Goal: Check status: Check status

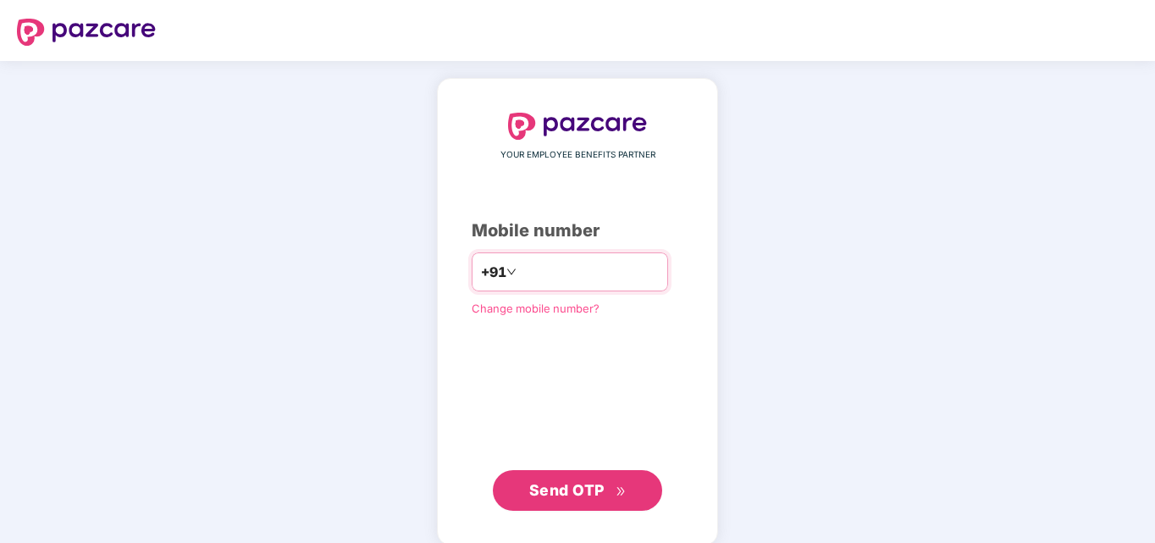
click at [601, 279] on input "number" at bounding box center [589, 271] width 139 height 27
type input "**********"
click at [575, 503] on button "Send OTP" at bounding box center [577, 490] width 169 height 41
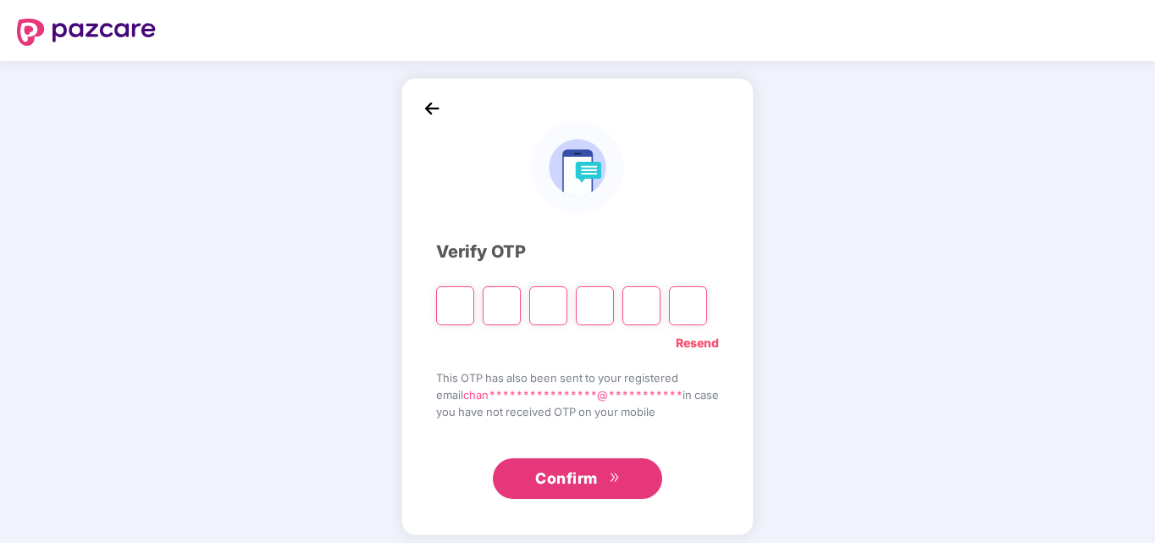
type input "*"
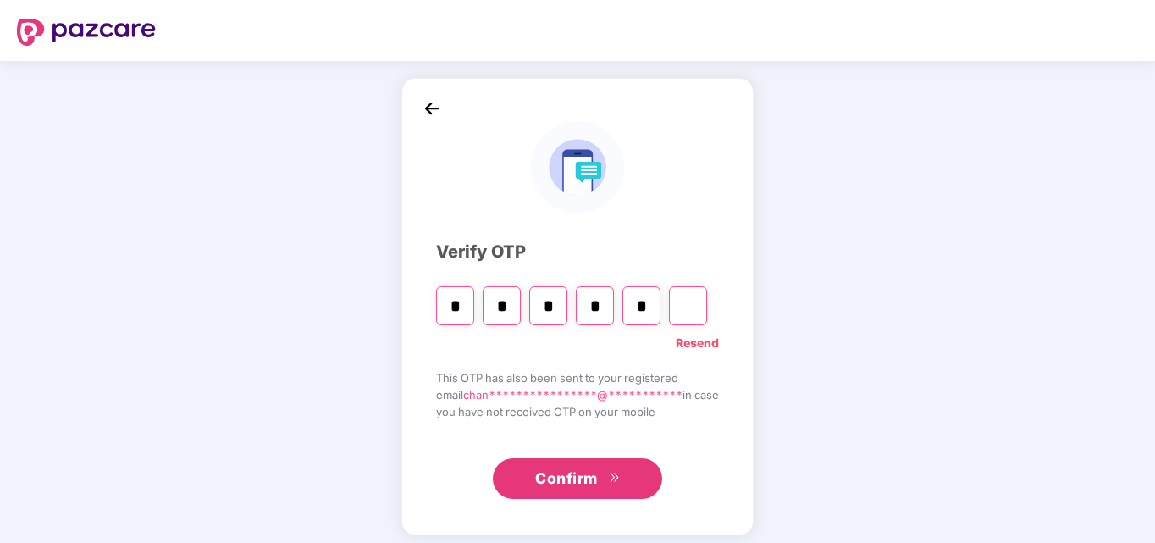
type input "*"
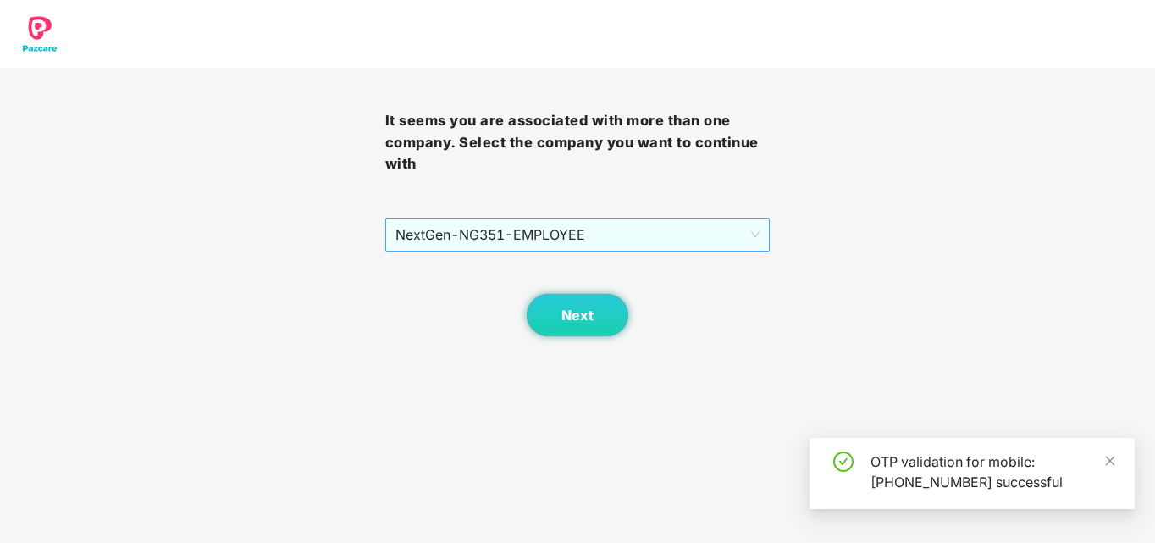
click at [726, 237] on span "NextGen - NG351 - EMPLOYEE" at bounding box center [577, 234] width 365 height 32
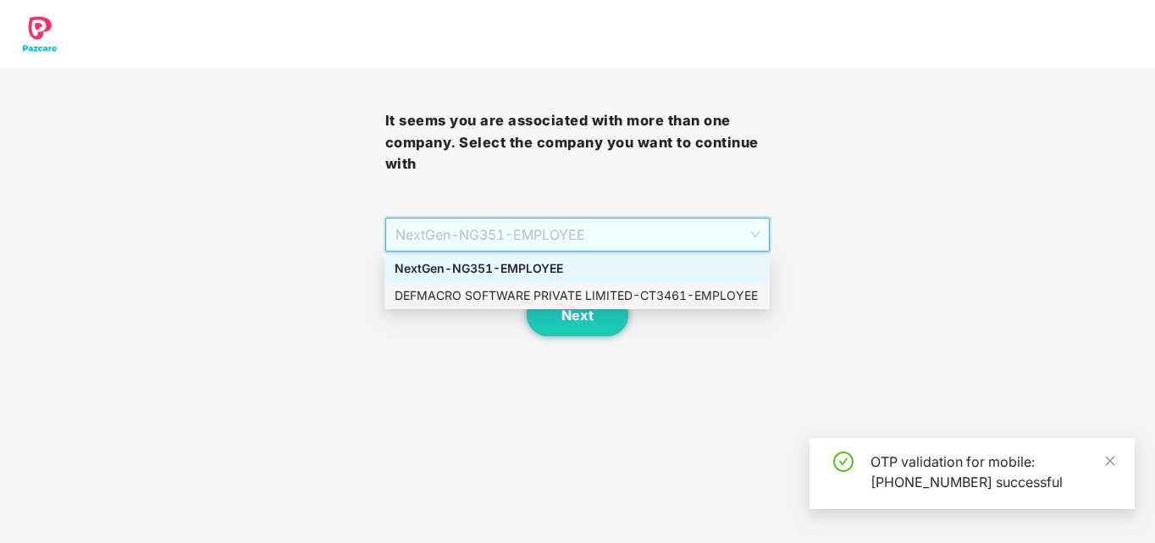
click at [549, 294] on div "DEFMACRO SOFTWARE PRIVATE LIMITED - CT3461 - EMPLOYEE" at bounding box center [576, 295] width 365 height 19
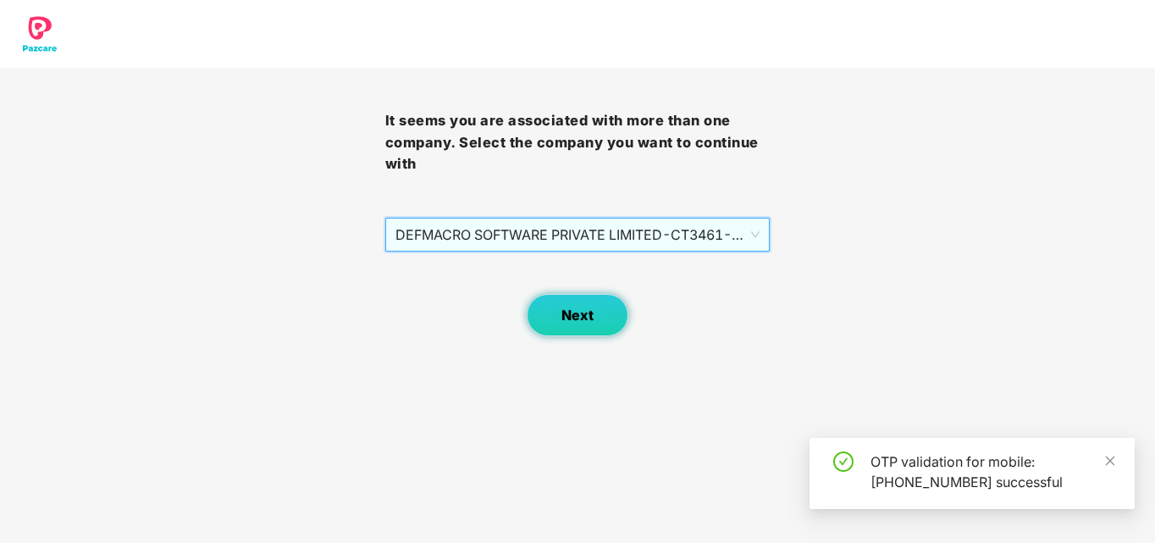
click at [586, 309] on span "Next" at bounding box center [577, 315] width 32 height 16
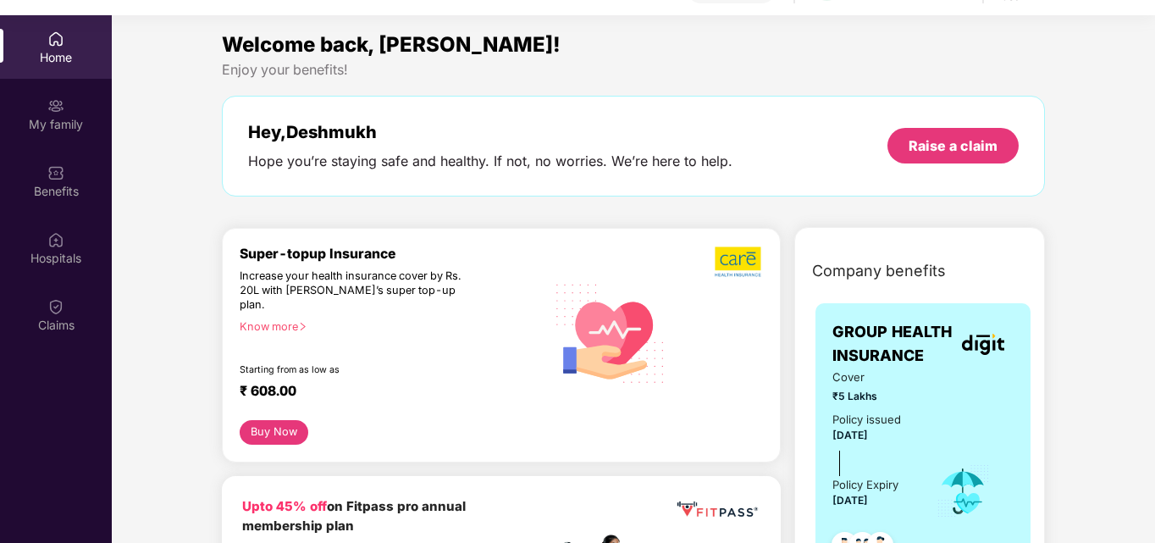
scroll to position [95, 0]
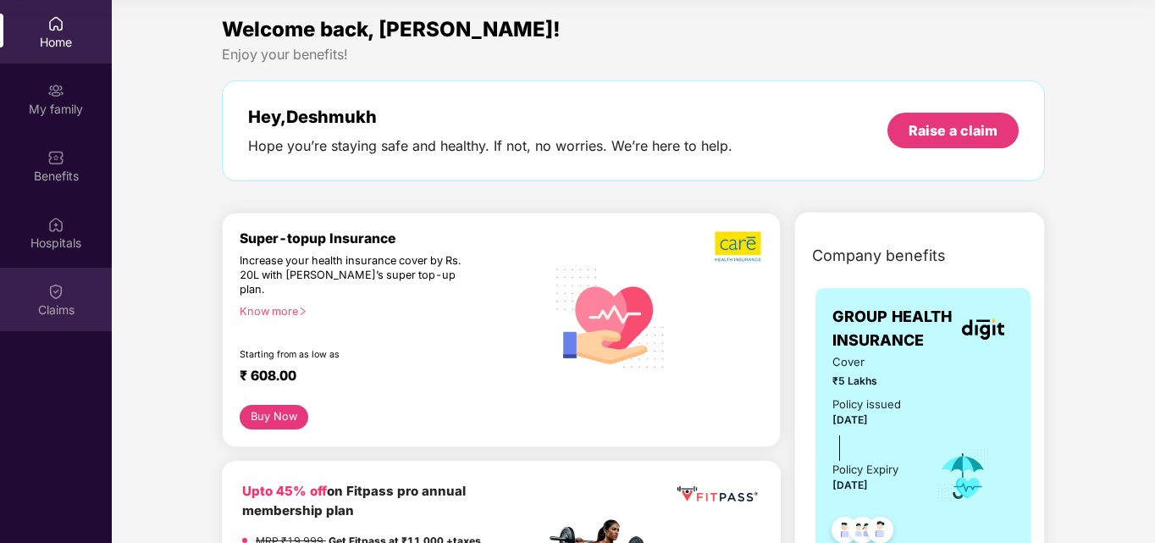
click at [48, 315] on div "Claims" at bounding box center [56, 309] width 112 height 17
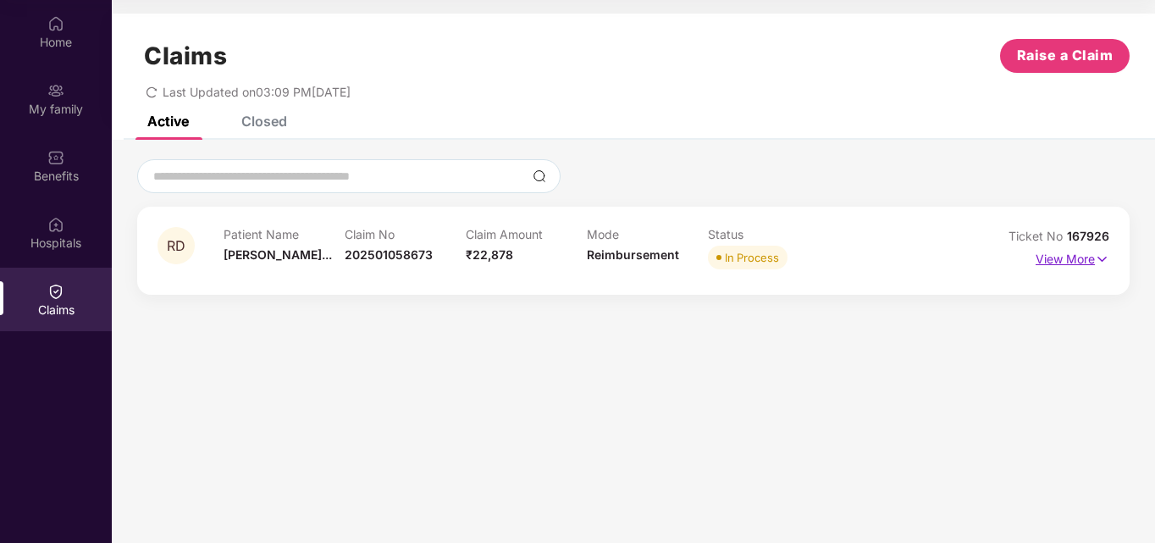
click at [1102, 257] on img at bounding box center [1102, 259] width 14 height 19
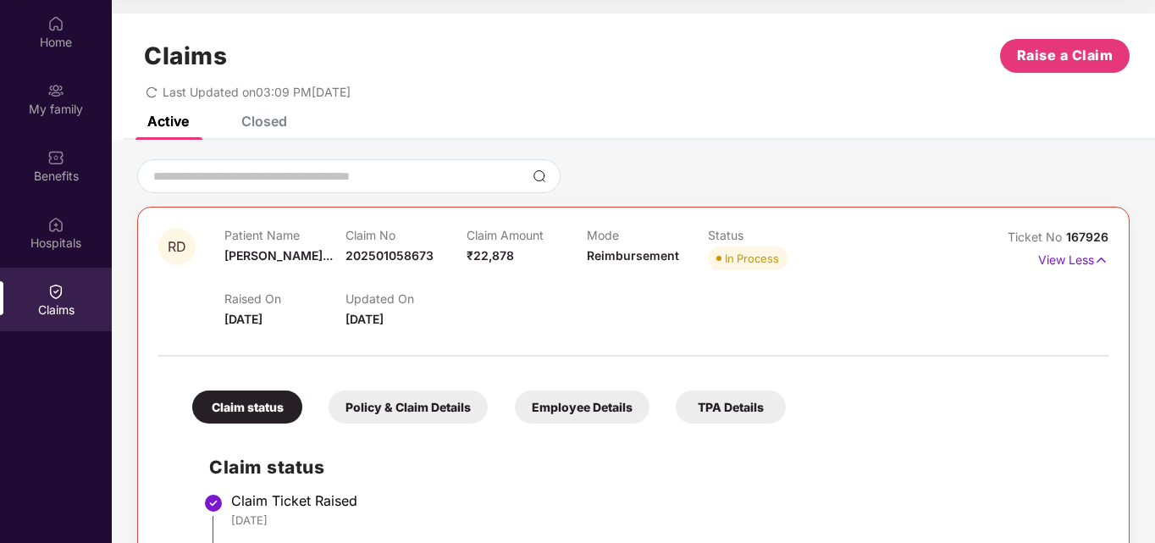
click at [1125, 169] on div at bounding box center [633, 176] width 992 height 34
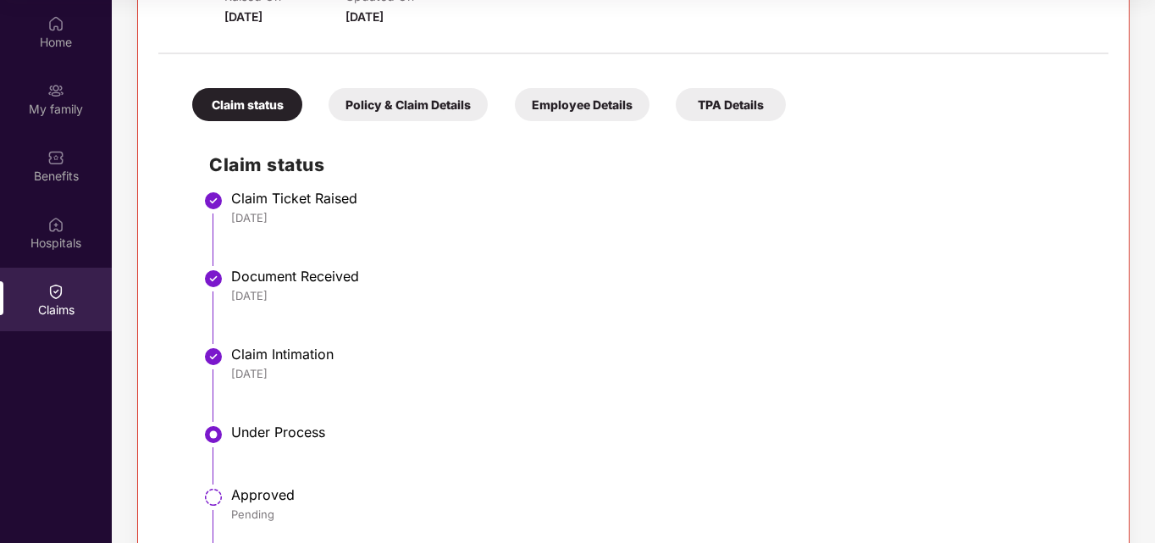
scroll to position [273, 0]
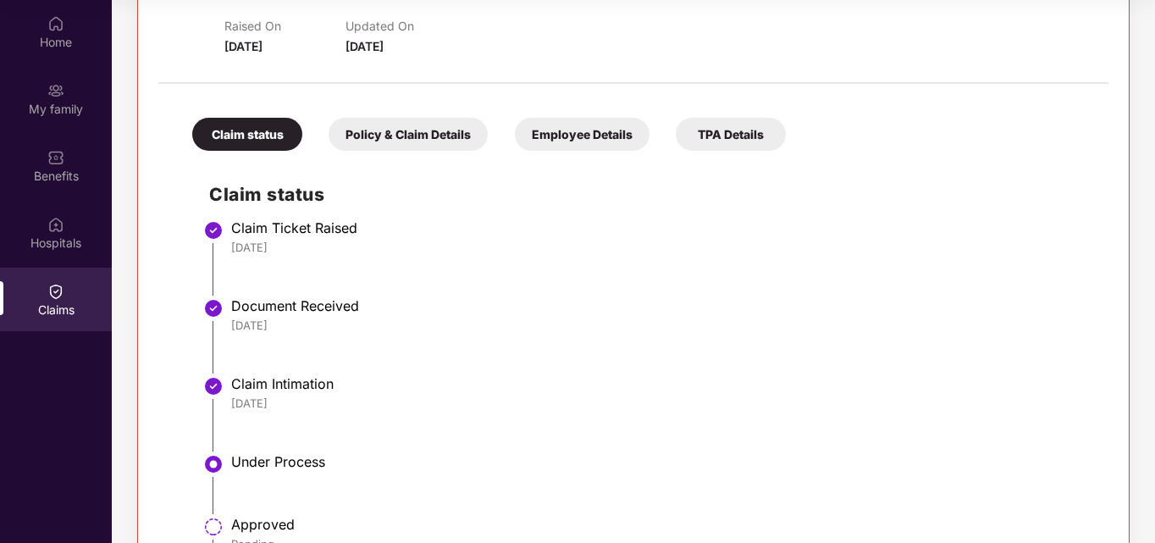
click at [425, 130] on div "Policy & Claim Details" at bounding box center [407, 134] width 159 height 33
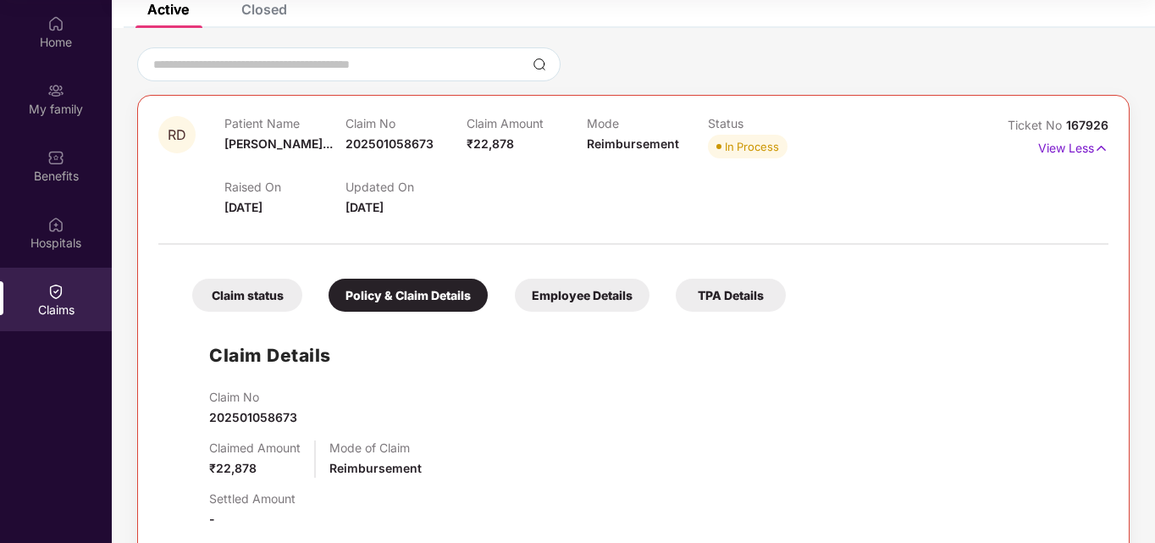
scroll to position [111, 0]
click at [621, 301] on div "Employee Details" at bounding box center [582, 295] width 135 height 33
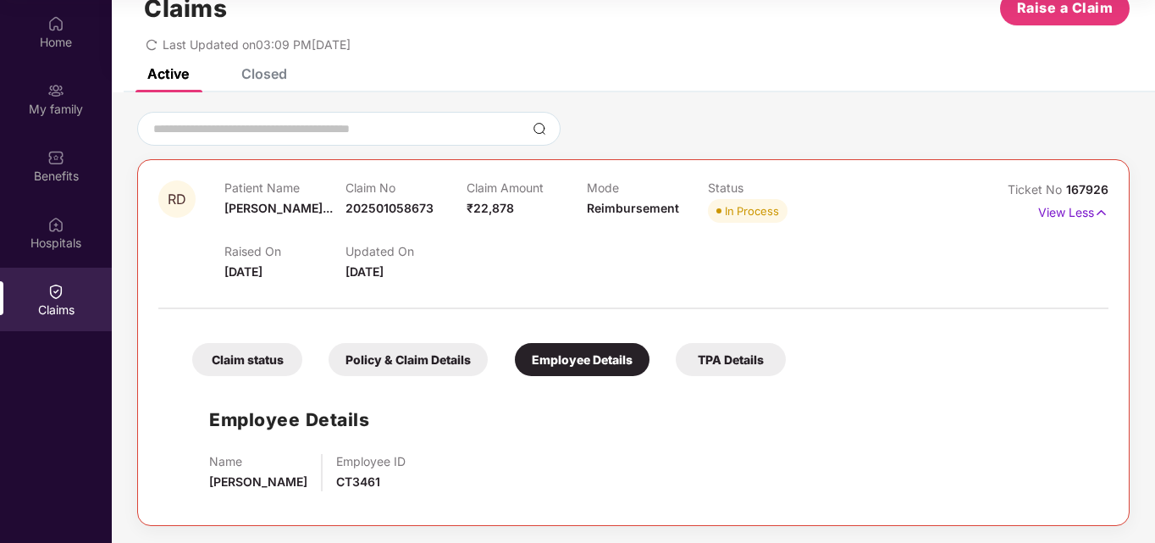
click at [725, 363] on div "TPA Details" at bounding box center [731, 359] width 110 height 33
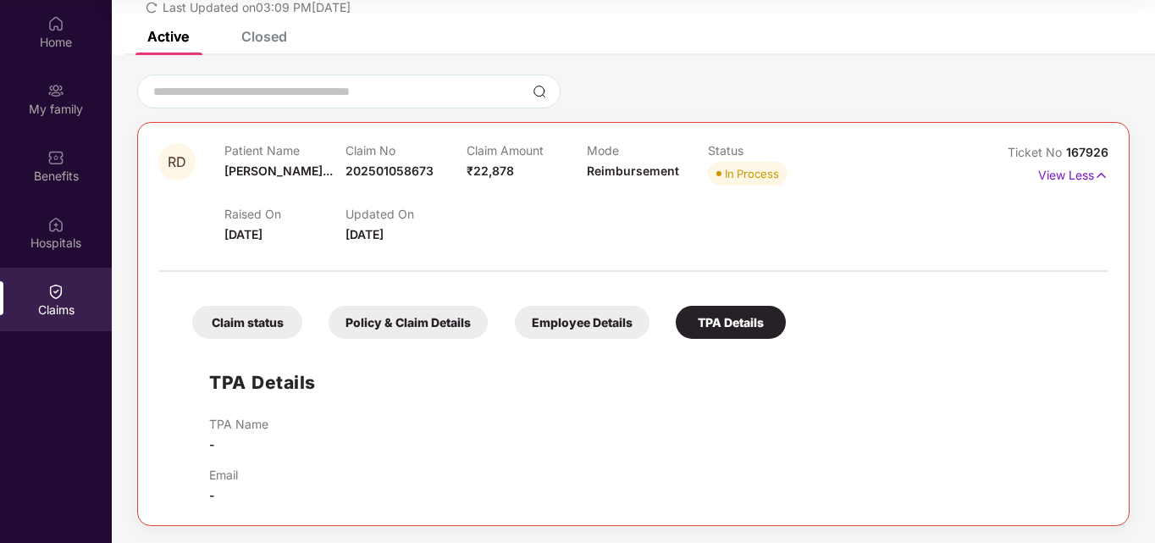
click at [276, 36] on div "Closed" at bounding box center [264, 36] width 46 height 17
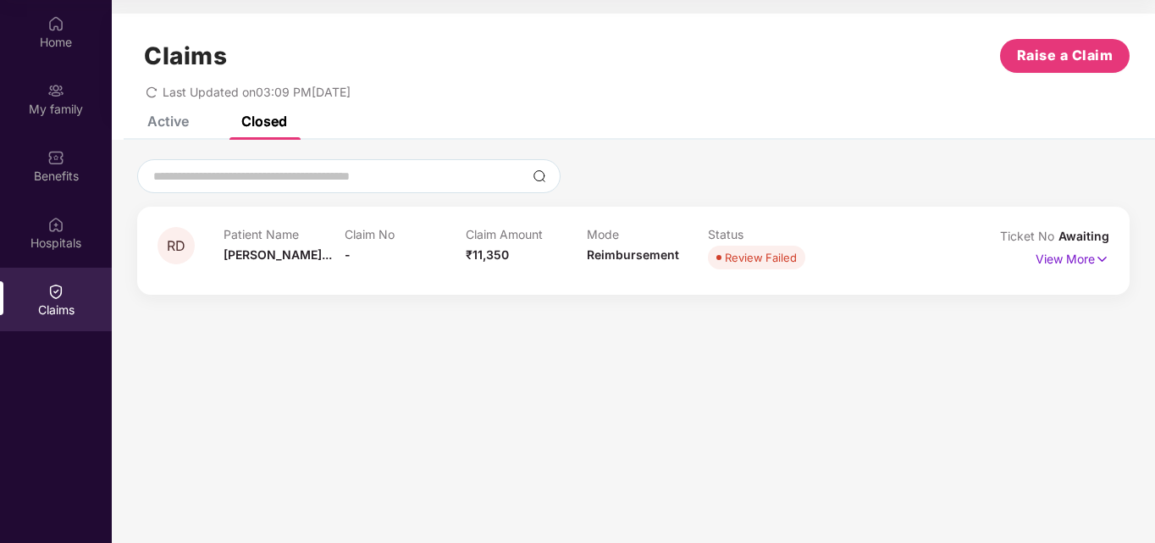
scroll to position [0, 0]
click at [1103, 261] on img at bounding box center [1102, 259] width 14 height 19
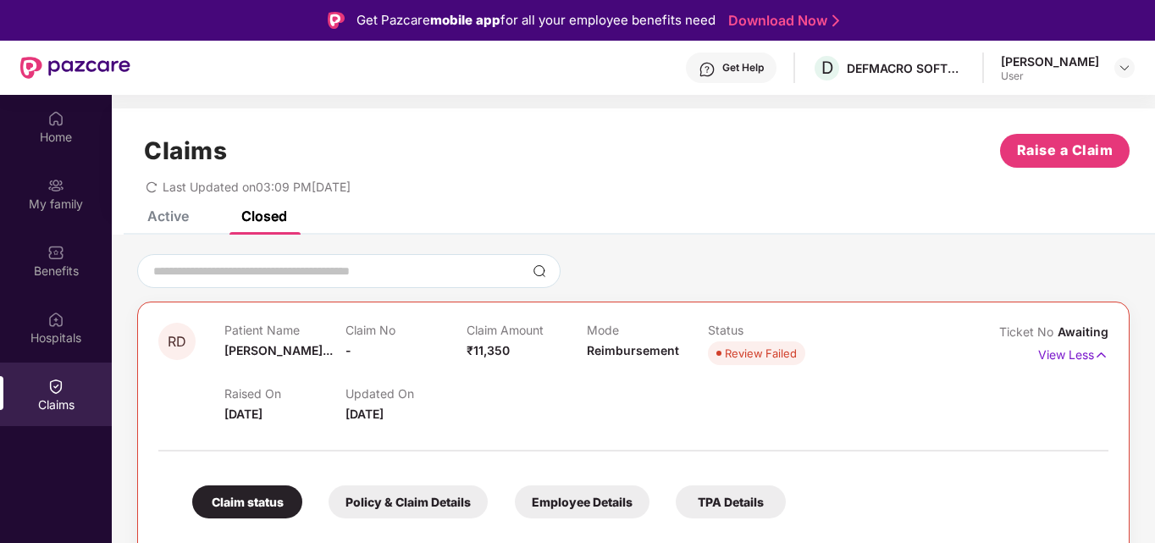
click at [178, 212] on div "Active" at bounding box center [167, 215] width 41 height 17
